Goal: Transaction & Acquisition: Book appointment/travel/reservation

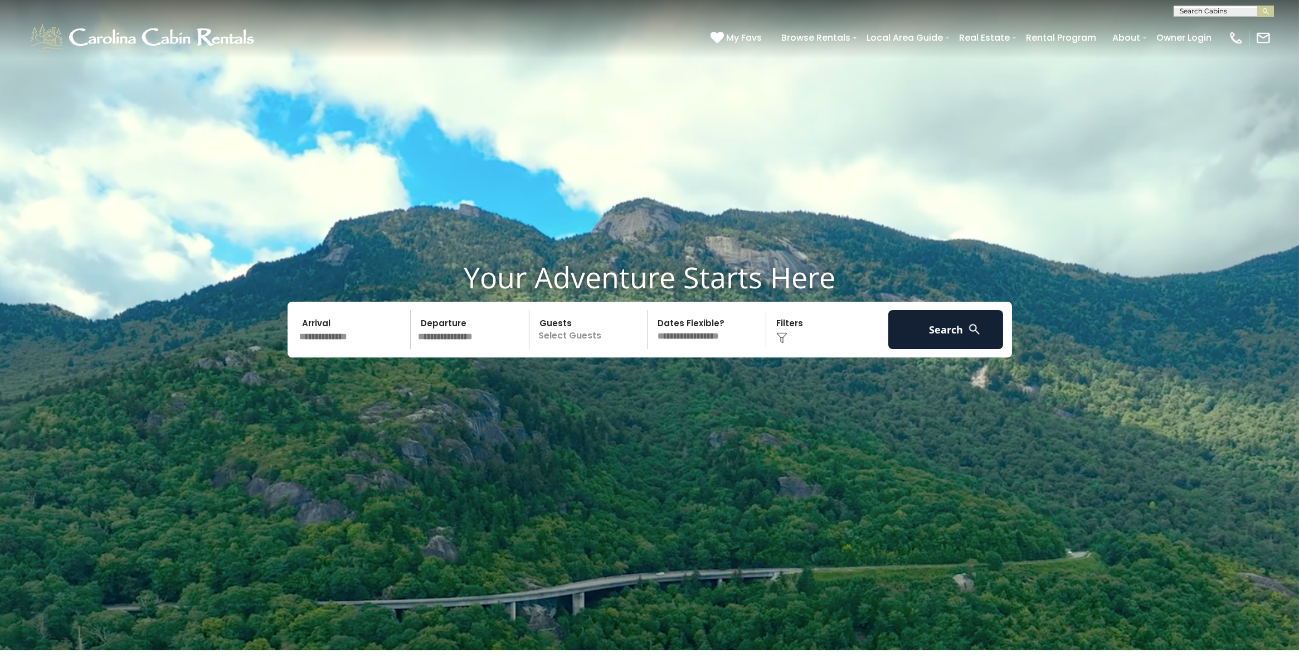
click at [360, 336] on input "text" at bounding box center [353, 329] width 115 height 39
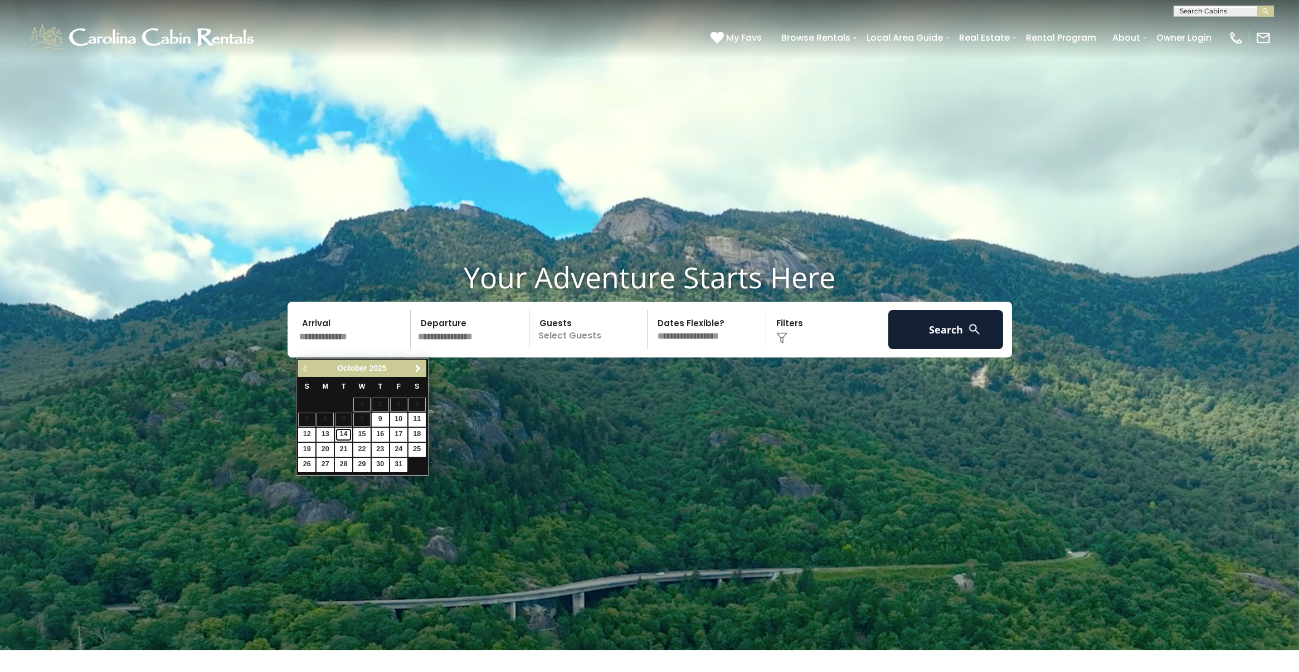
click at [351, 436] on link "14" at bounding box center [343, 435] width 17 height 14
type input "********"
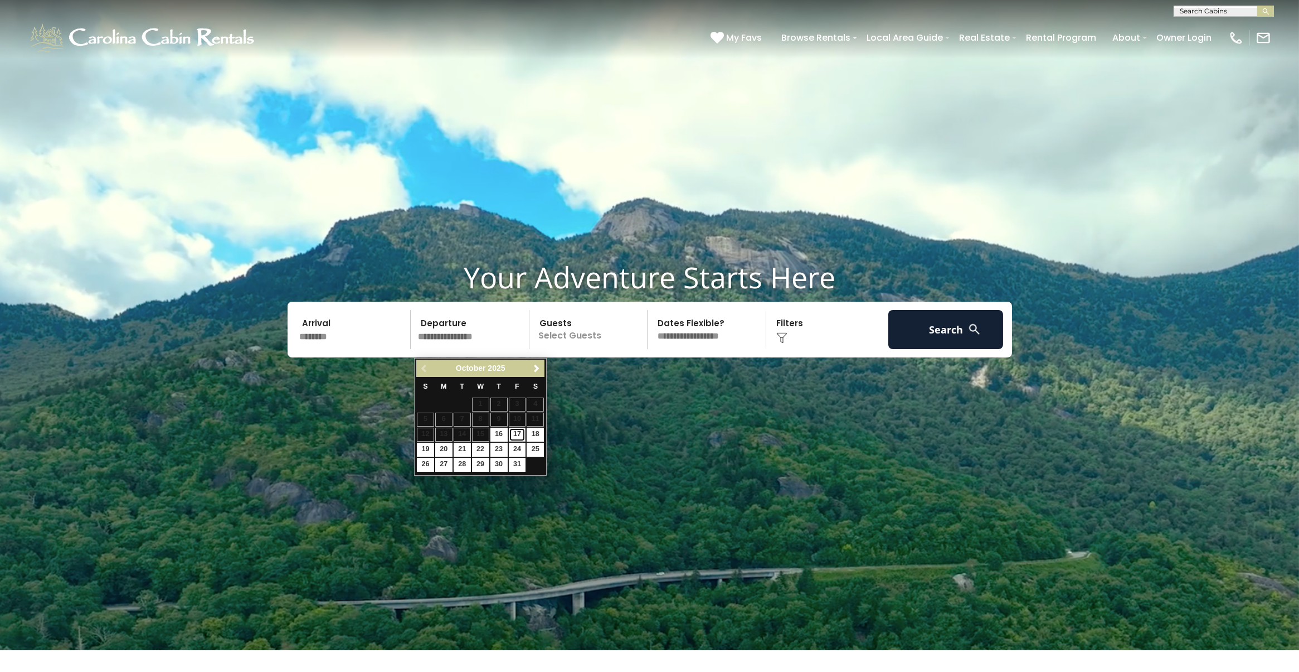
click at [523, 434] on link "17" at bounding box center [517, 435] width 17 height 14
type input "********"
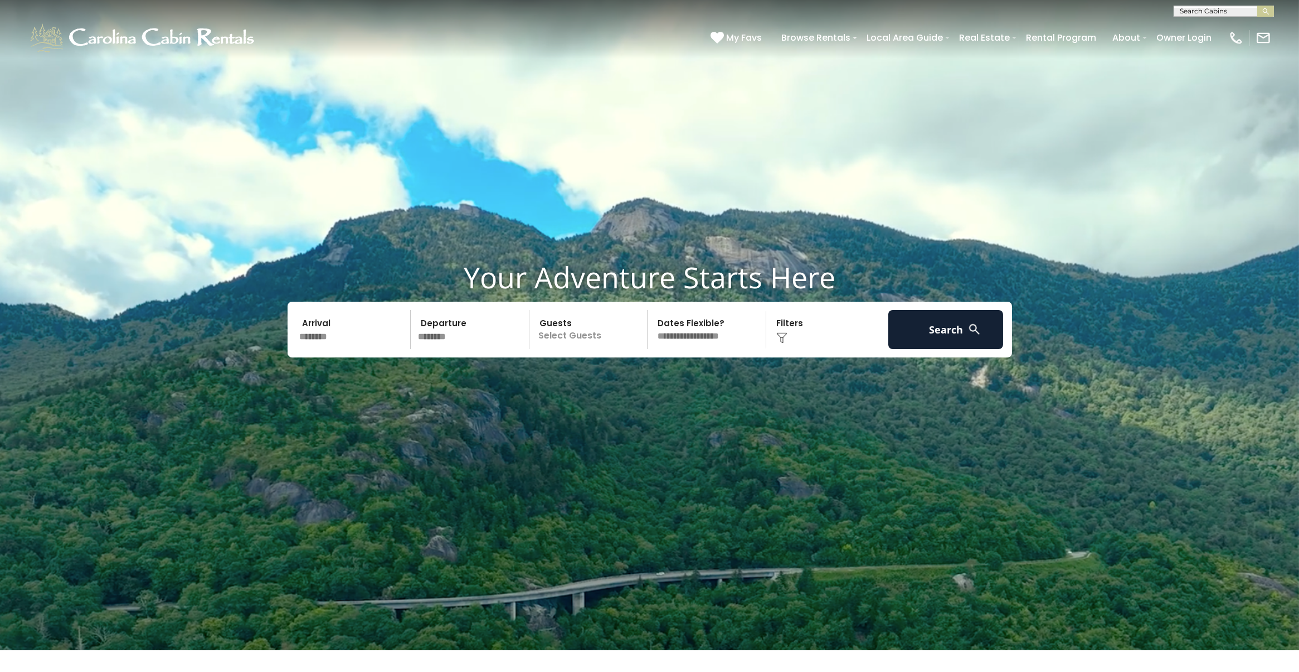
click at [561, 345] on p "Select Guests" at bounding box center [590, 329] width 115 height 39
click at [647, 381] on div "+" at bounding box center [644, 375] width 13 height 13
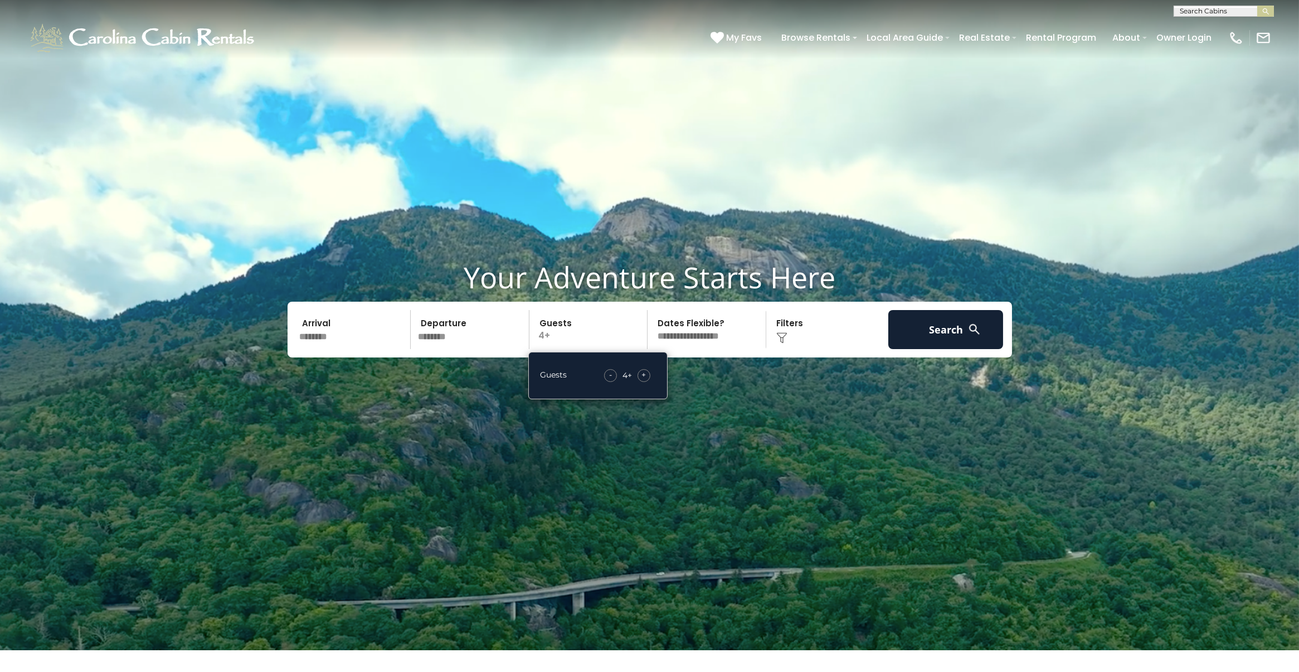
click at [647, 381] on div "+" at bounding box center [644, 375] width 13 height 13
click at [783, 341] on img at bounding box center [781, 337] width 11 height 11
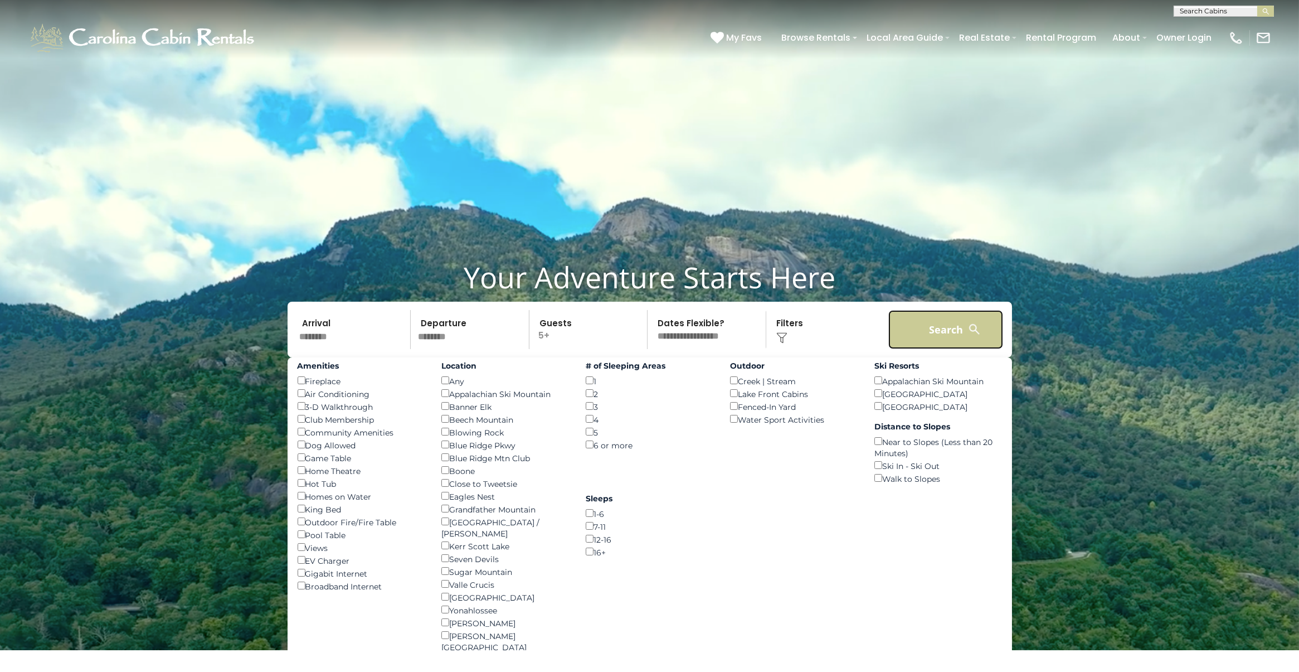
click at [939, 342] on button "Search" at bounding box center [946, 329] width 115 height 39
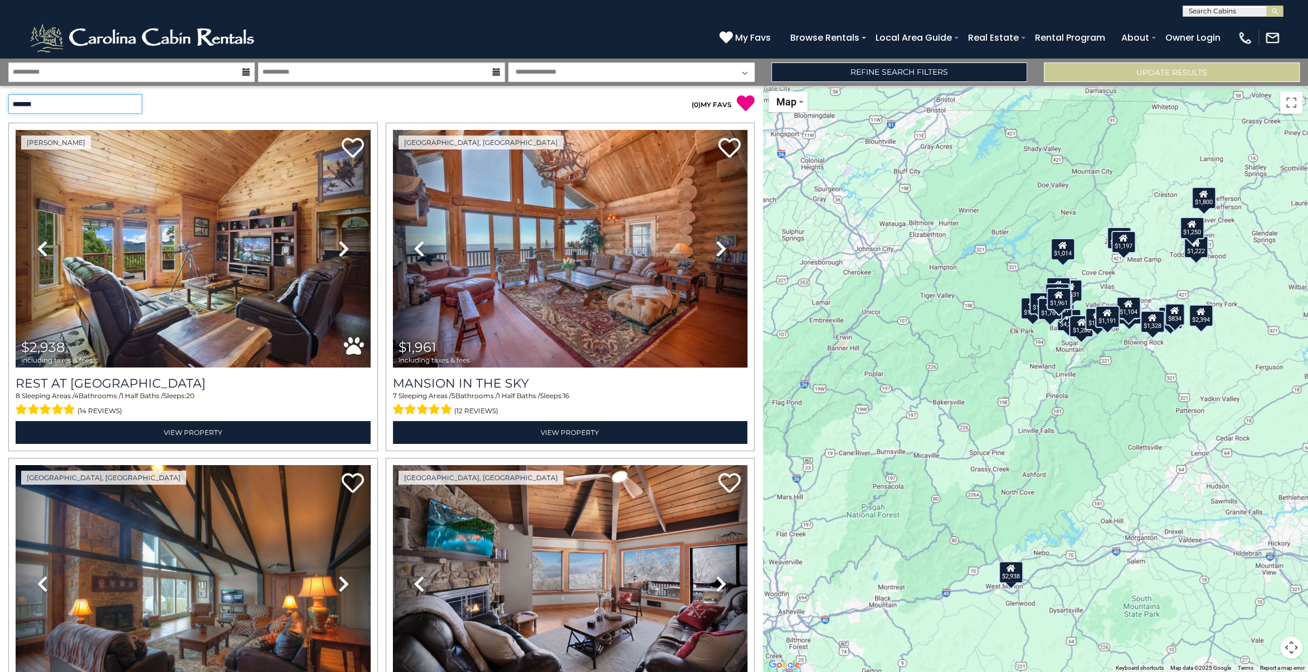
click at [8, 94] on select "**********" at bounding box center [75, 104] width 134 height 20
select select "*********"
click option "**********" at bounding box center [0, 0] width 0 height 0
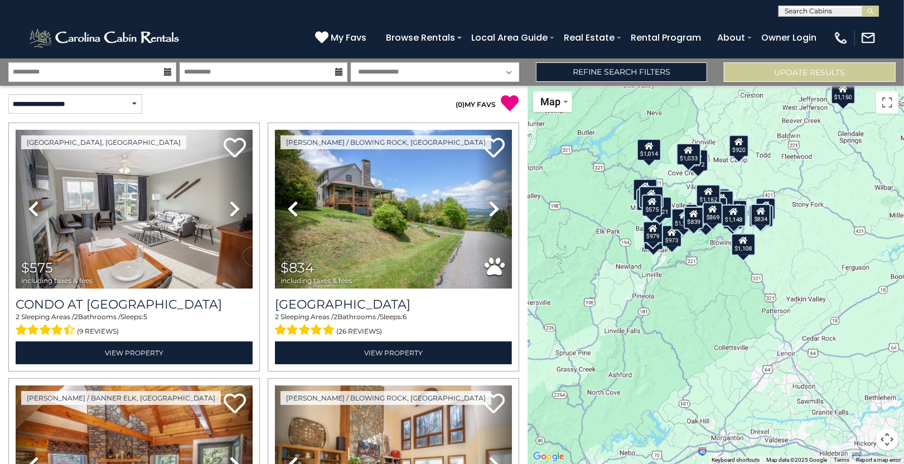
drag, startPoint x: 842, startPoint y: 176, endPoint x: 723, endPoint y: 181, distance: 119.4
click at [723, 181] on div "$575 $834 $839 $869 $878 $917 $920 $941 $948 $954 $966 $972 $973 $979 $1,007 $1…" at bounding box center [715, 275] width 376 height 378
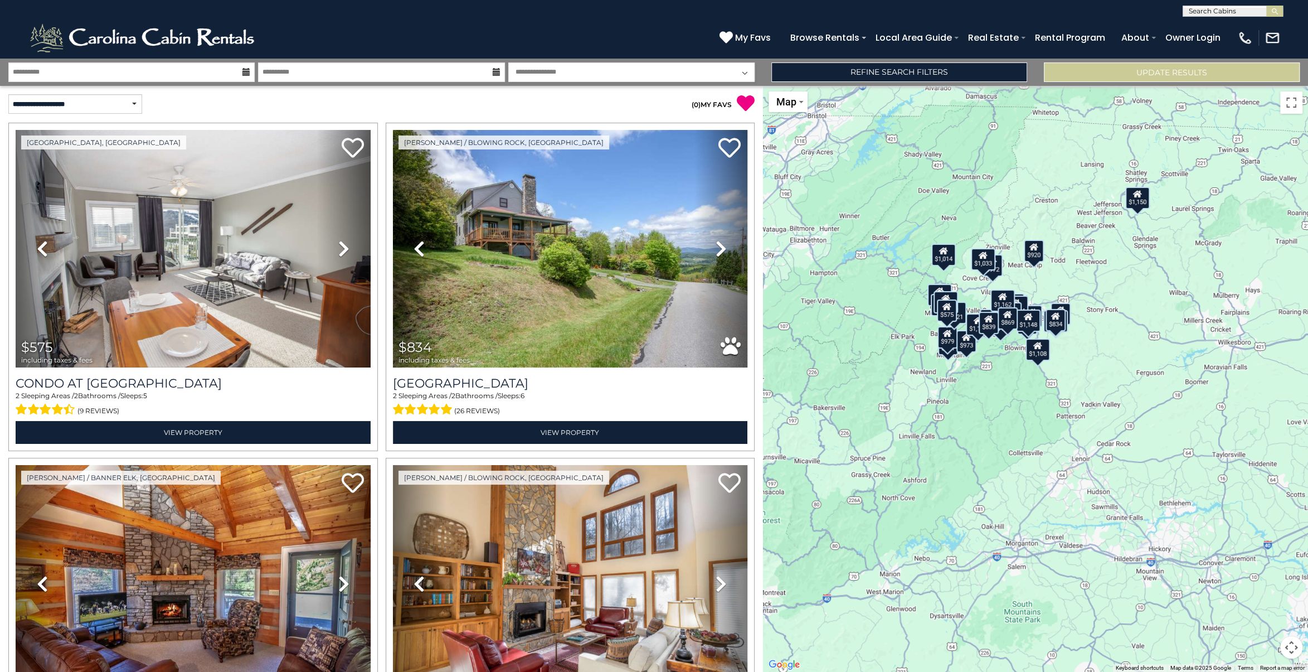
click at [1055, 320] on div "$834" at bounding box center [1056, 319] width 20 height 22
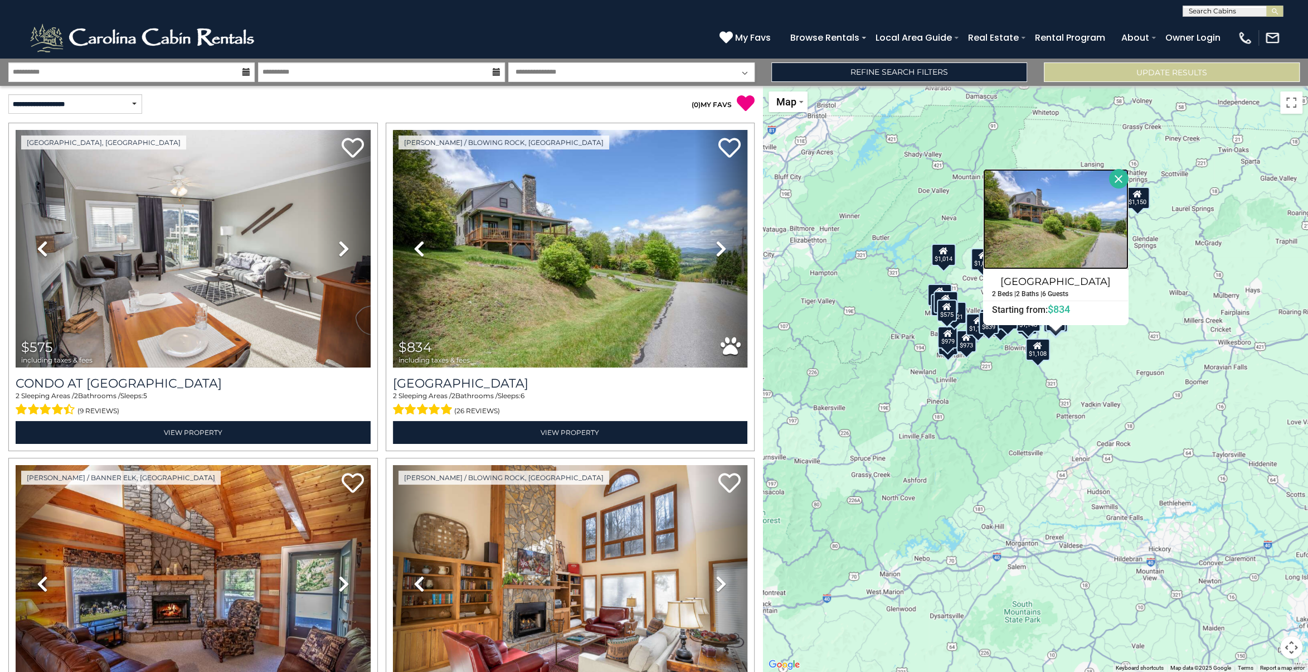
click at [1040, 250] on img at bounding box center [1055, 219] width 145 height 100
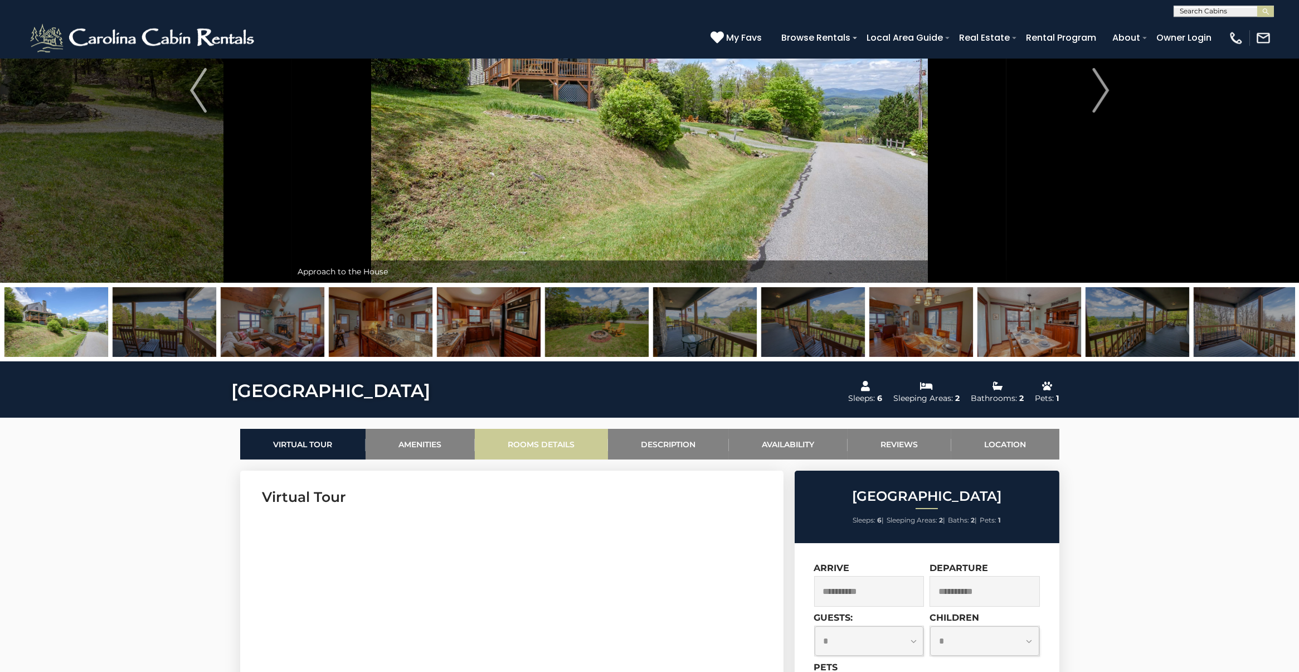
scroll to position [245, 0]
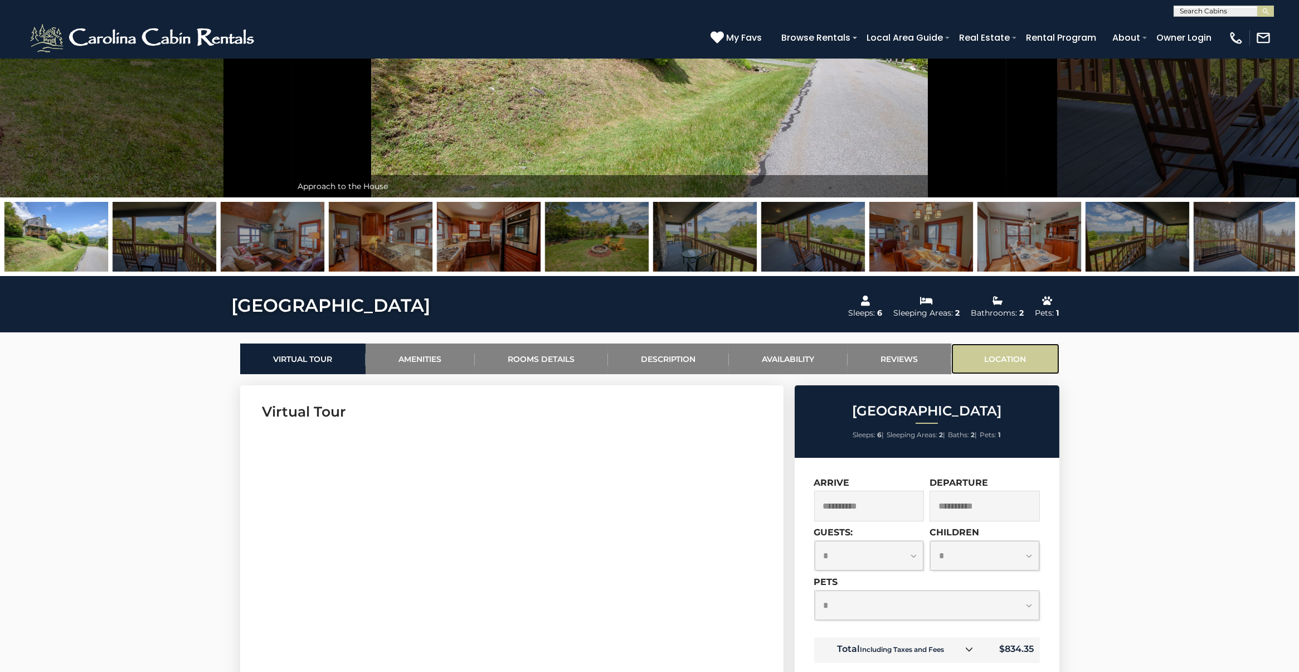
click at [997, 356] on link "Location" at bounding box center [1006, 358] width 108 height 31
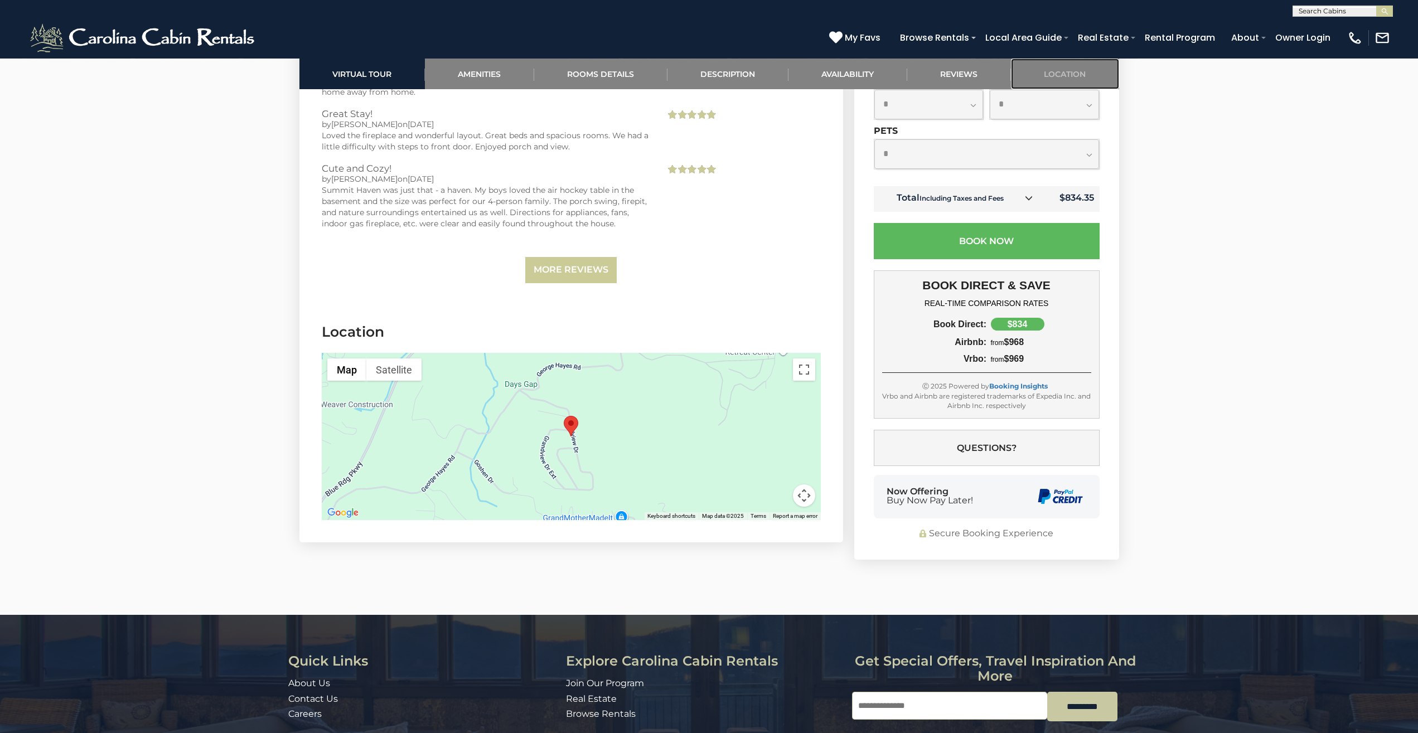
scroll to position [2475, 0]
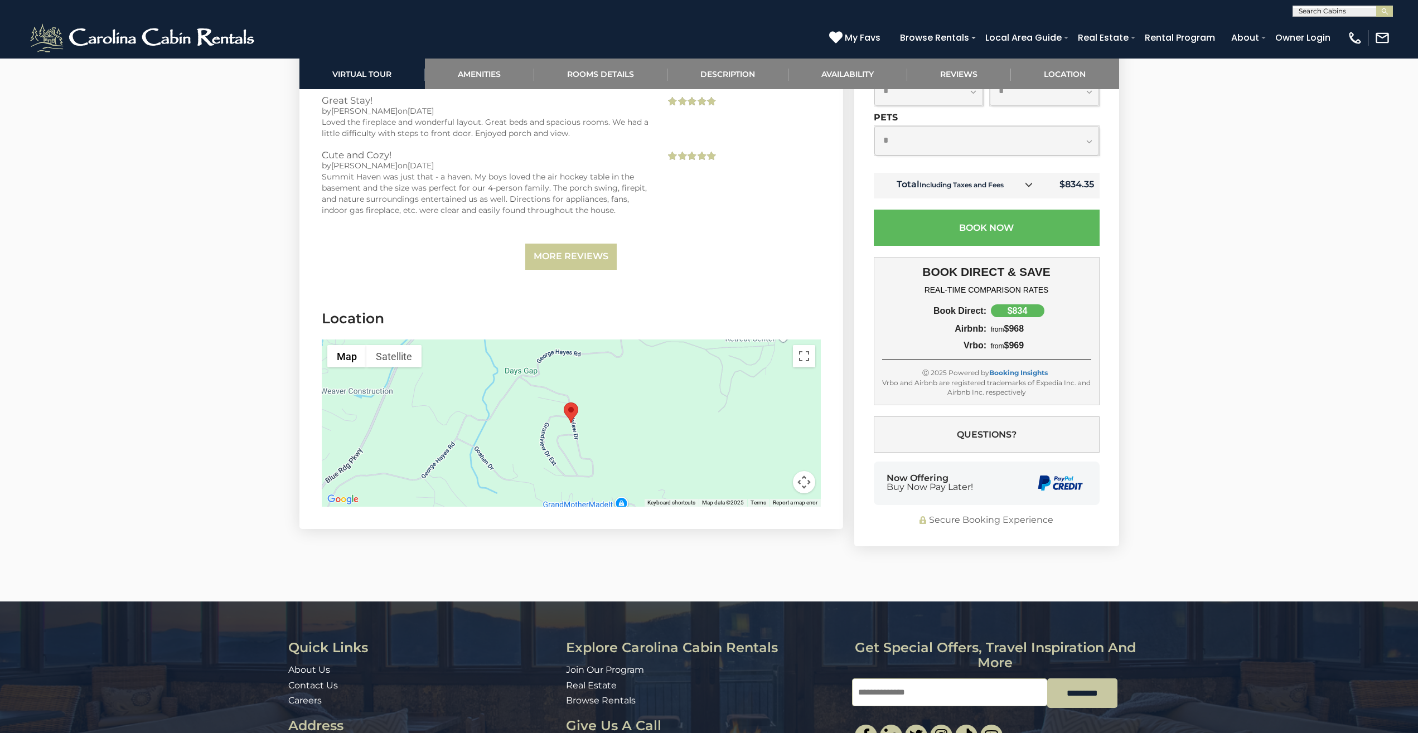
click at [622, 416] on div at bounding box center [571, 422] width 499 height 167
click at [550, 402] on div at bounding box center [571, 422] width 499 height 167
click at [797, 471] on button "Map camera controls" at bounding box center [804, 482] width 22 height 22
click at [778, 471] on button "Zoom out" at bounding box center [776, 482] width 22 height 22
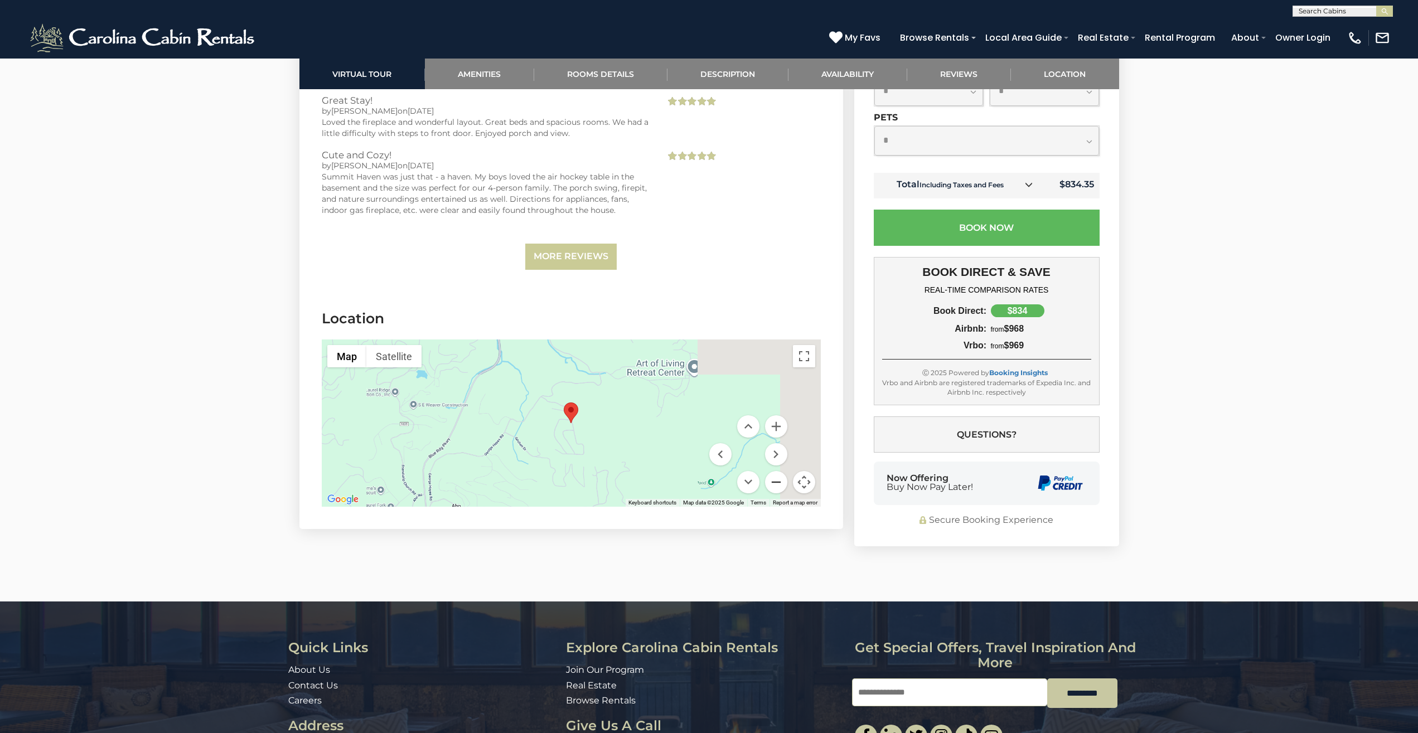
click at [778, 471] on button "Zoom out" at bounding box center [776, 482] width 22 height 22
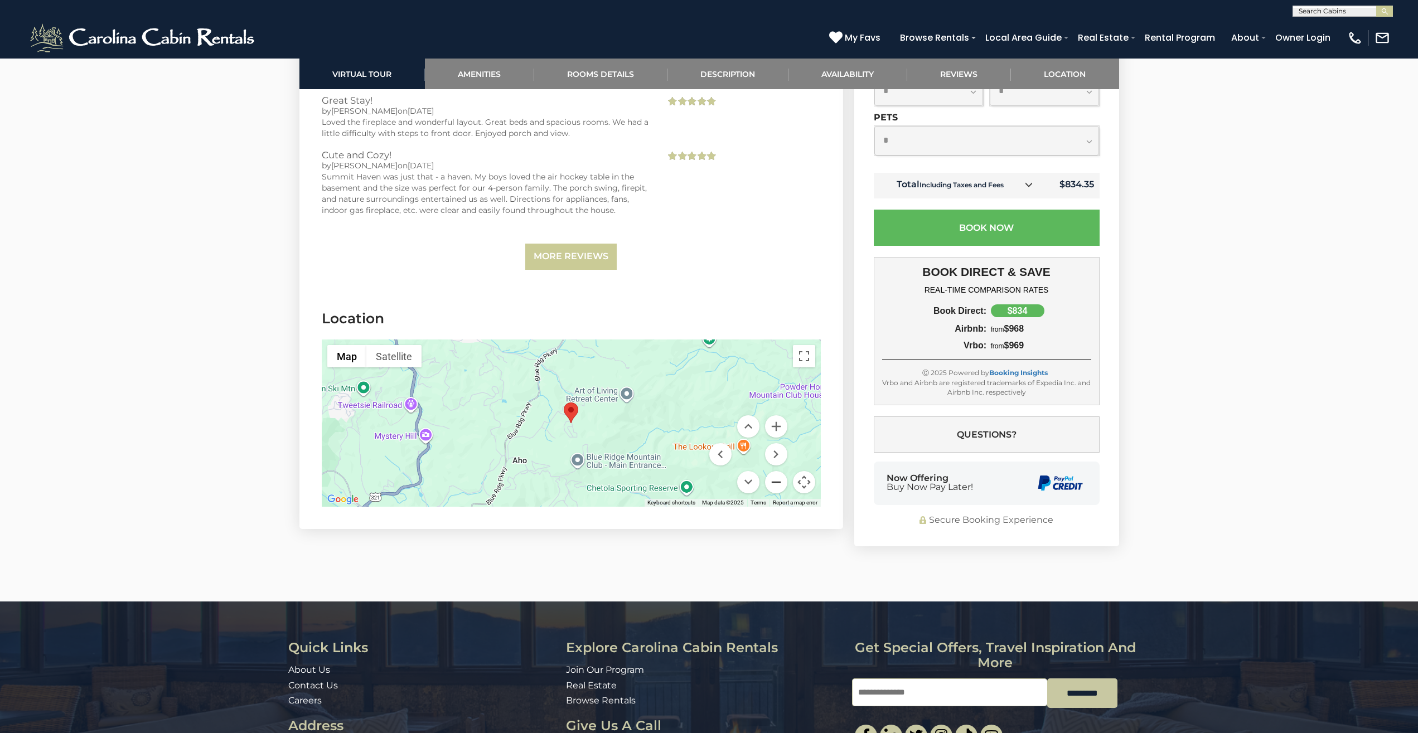
click at [778, 471] on button "Zoom out" at bounding box center [776, 482] width 22 height 22
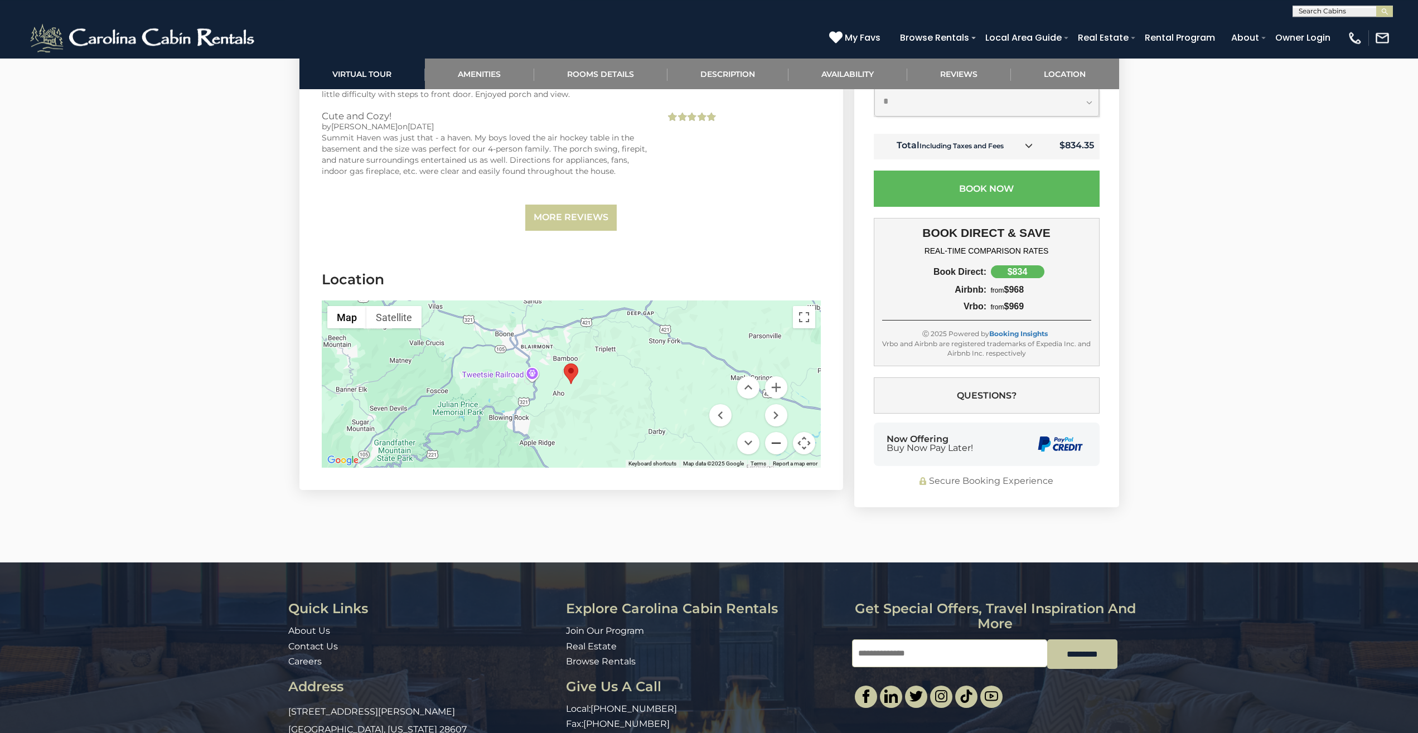
scroll to position [2532, 0]
